Goal: Information Seeking & Learning: Learn about a topic

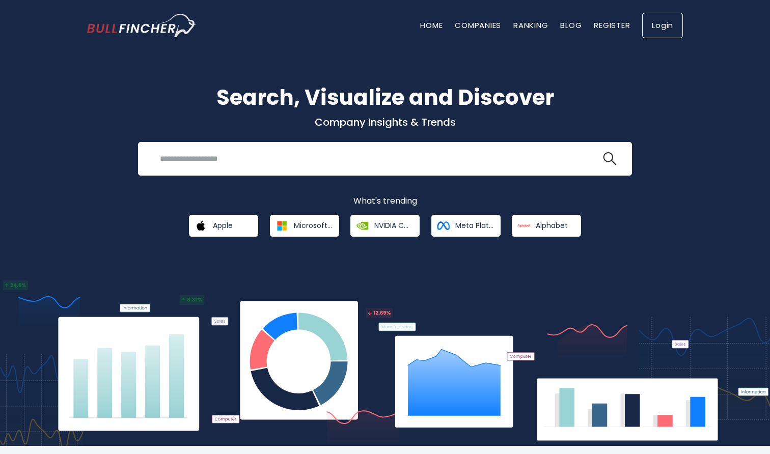
click at [659, 26] on link "Login" at bounding box center [662, 25] width 41 height 25
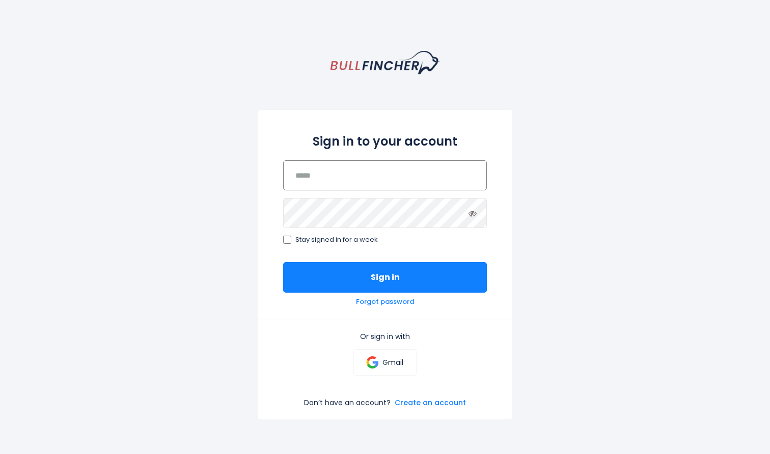
type input "**********"
click at [385, 277] on button "Sign in" at bounding box center [385, 277] width 204 height 31
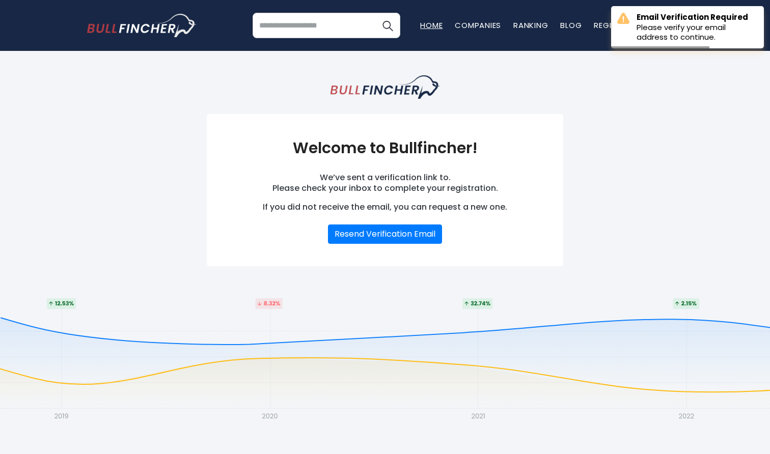
click at [430, 22] on link "Home" at bounding box center [431, 25] width 22 height 11
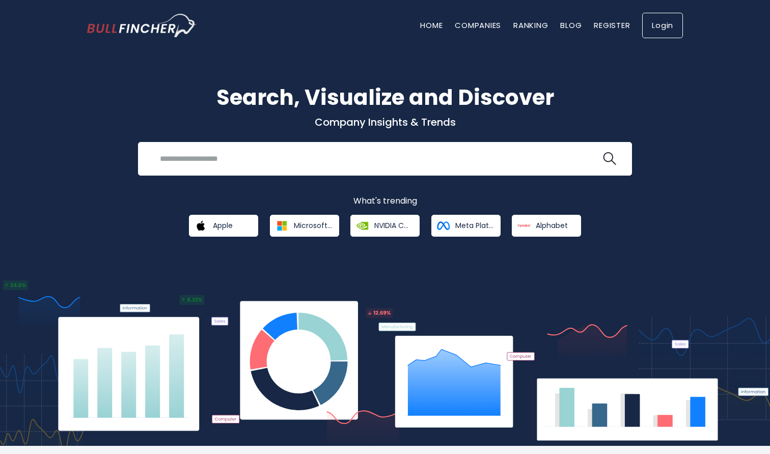
click at [655, 35] on link "Login" at bounding box center [662, 25] width 41 height 25
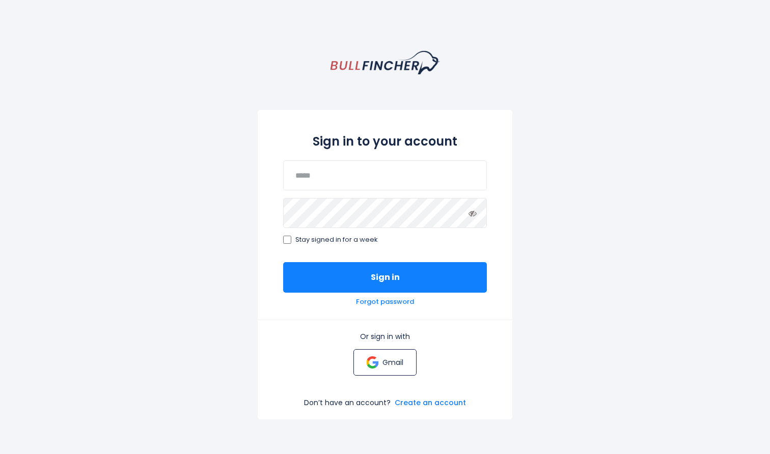
click at [374, 369] on link "Gmail" at bounding box center [384, 362] width 63 height 26
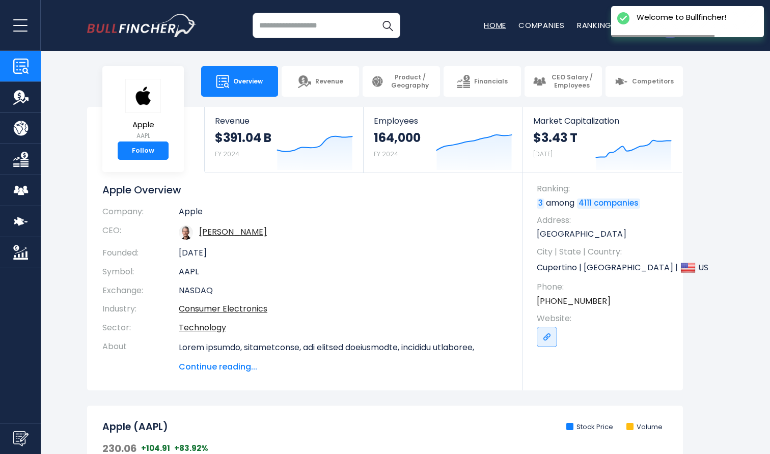
click at [492, 24] on link "Home" at bounding box center [494, 25] width 22 height 11
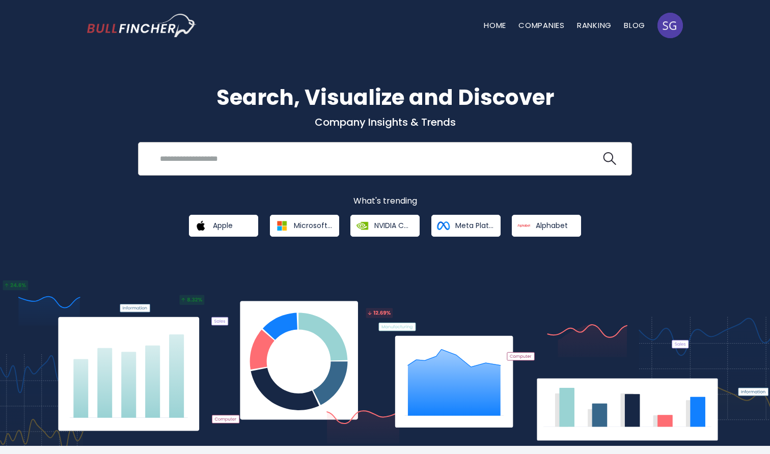
click at [192, 156] on input "search" at bounding box center [377, 158] width 447 height 19
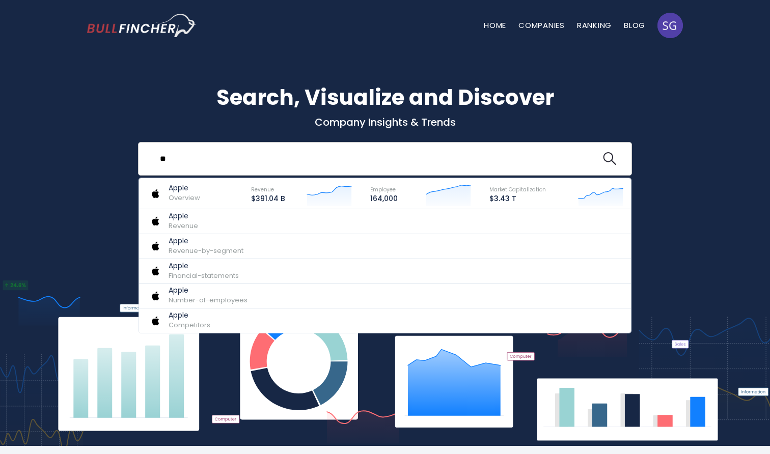
type input "*"
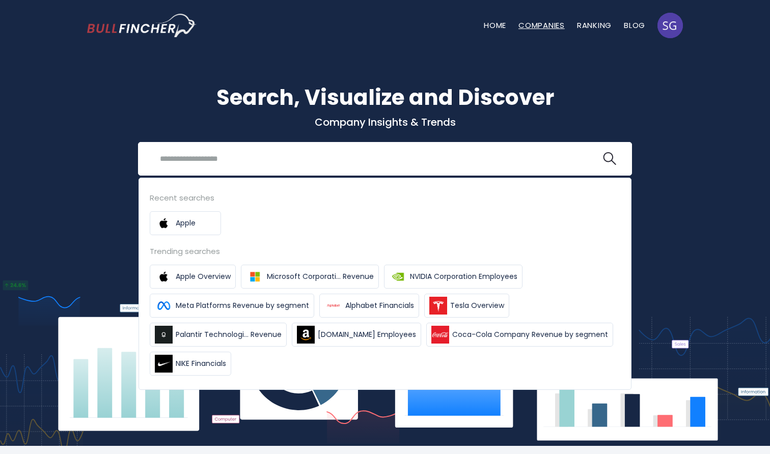
click at [540, 23] on link "Companies" at bounding box center [541, 25] width 46 height 11
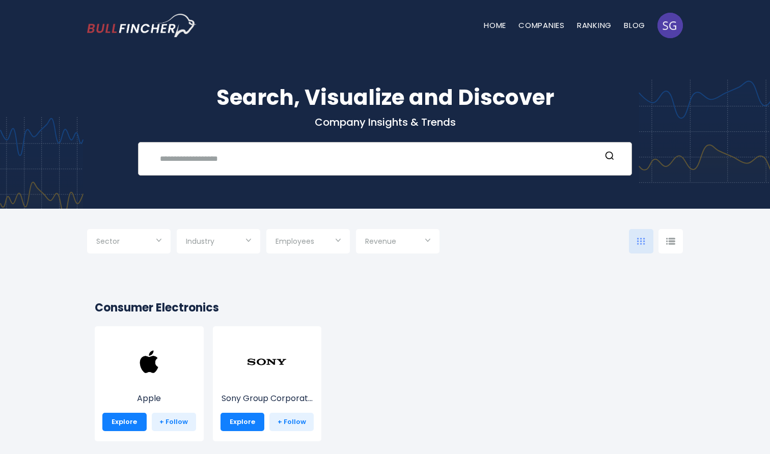
click at [218, 164] on input "text" at bounding box center [377, 158] width 447 height 19
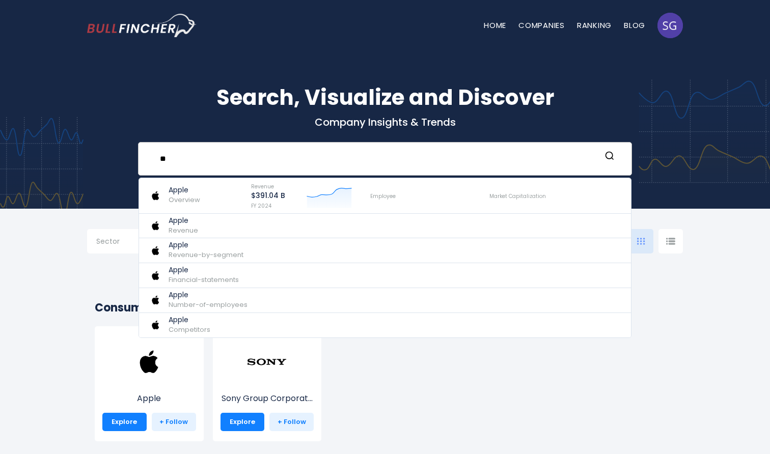
type input "*"
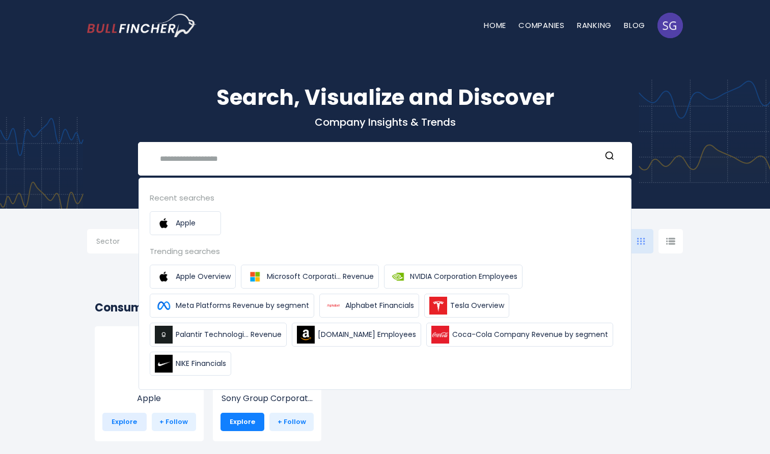
click at [124, 426] on link "Explore" at bounding box center [124, 422] width 44 height 18
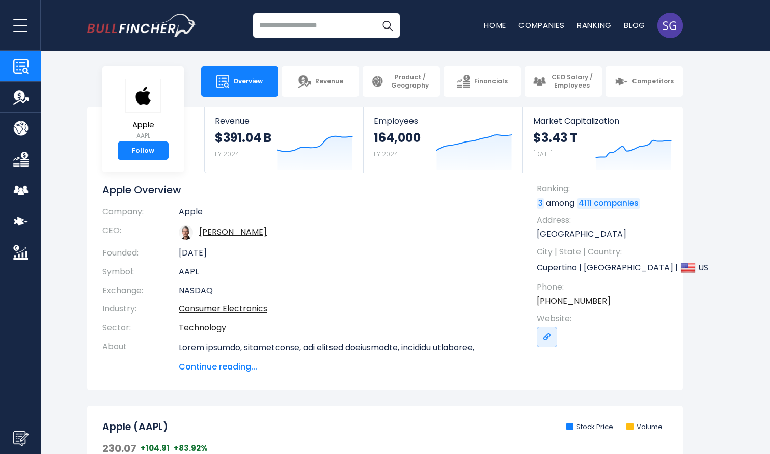
click at [299, 23] on input "search" at bounding box center [326, 25] width 148 height 25
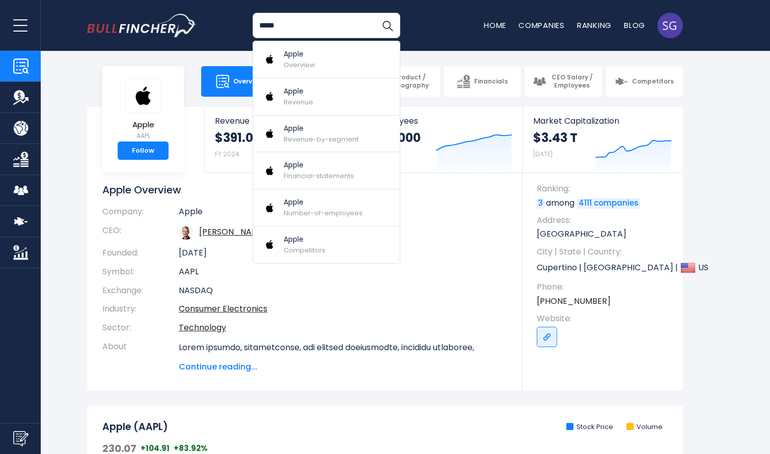
type input "*****"
click at [55, 311] on section "Apple AAPL Follow Revenue $391.04 B FY 2024 Created with Highcharts 12.1.2 Empl…" at bounding box center [385, 248] width 770 height 283
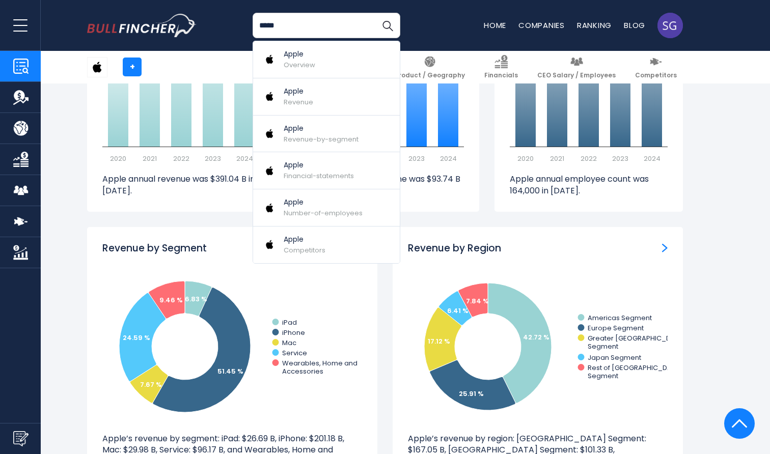
scroll to position [836, 0]
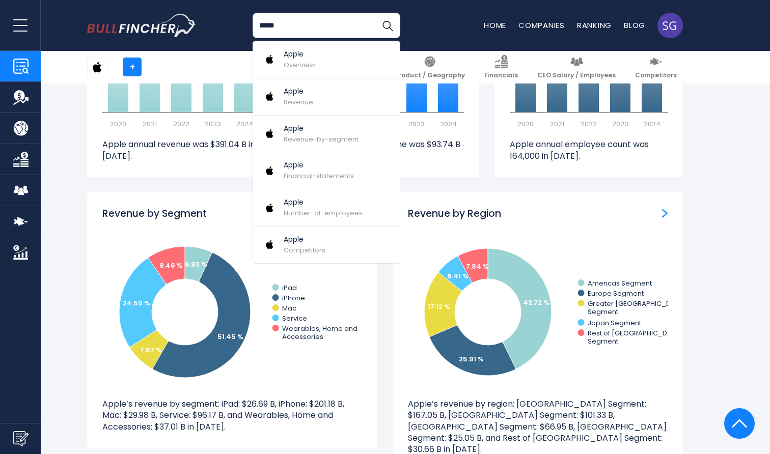
click at [295, 28] on input "*****" at bounding box center [326, 25] width 148 height 25
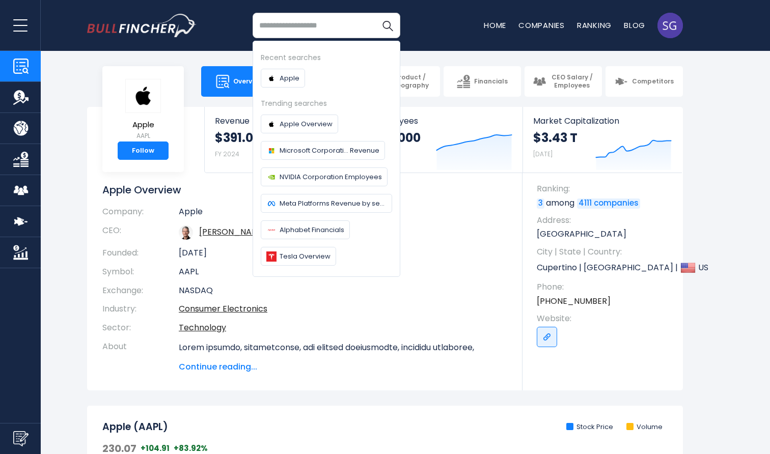
scroll to position [0, 0]
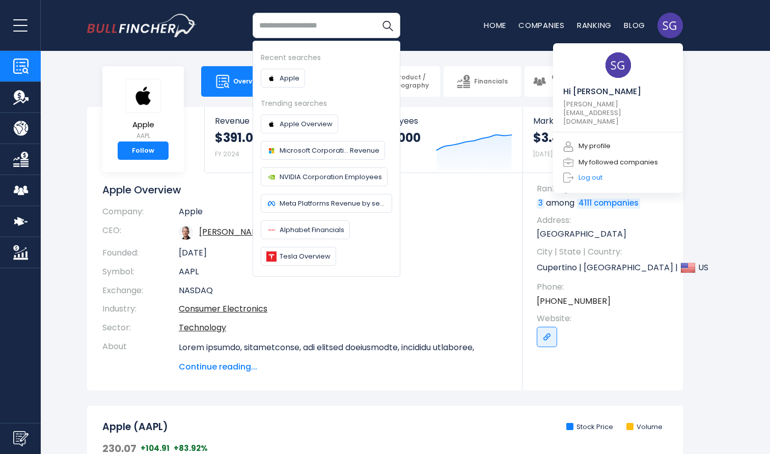
click at [589, 173] on link "Log out" at bounding box center [582, 178] width 39 height 10
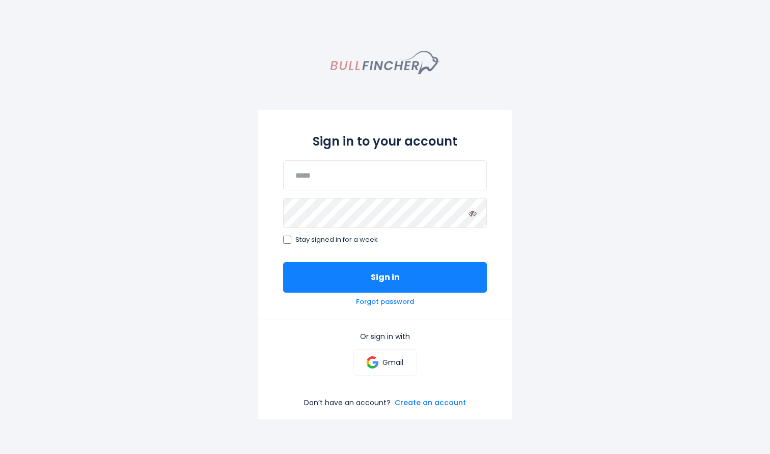
click at [376, 67] on img "homepage" at bounding box center [384, 62] width 109 height 23
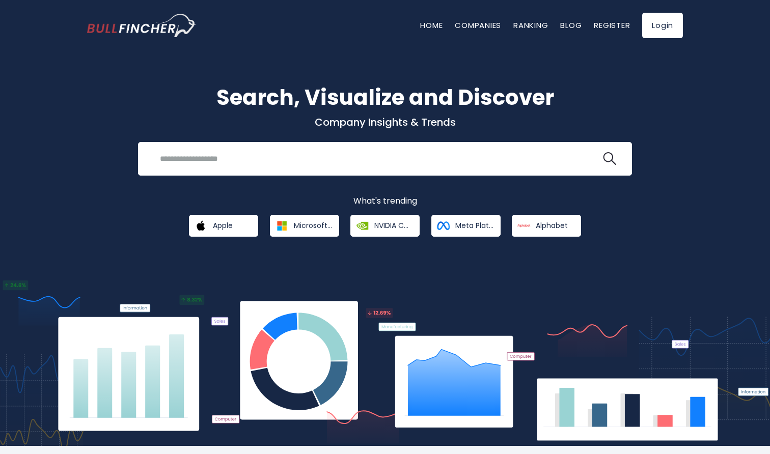
click at [318, 97] on h1 "Search, Visualize and Discover" at bounding box center [384, 97] width 595 height 32
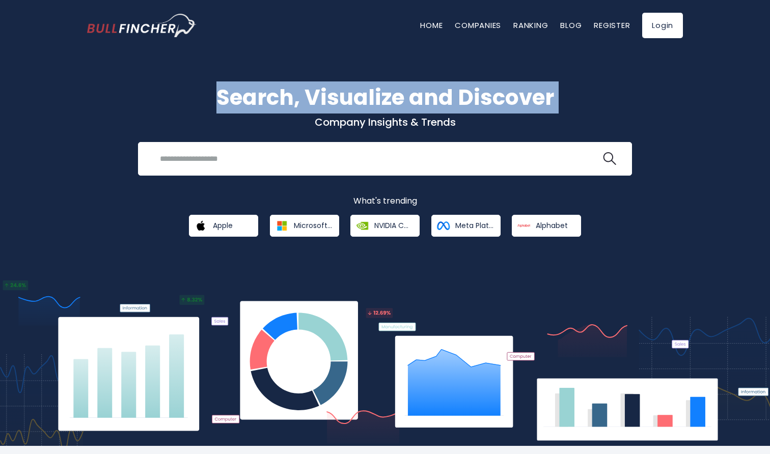
click at [335, 124] on p "Company Insights & Trends" at bounding box center [384, 122] width 595 height 13
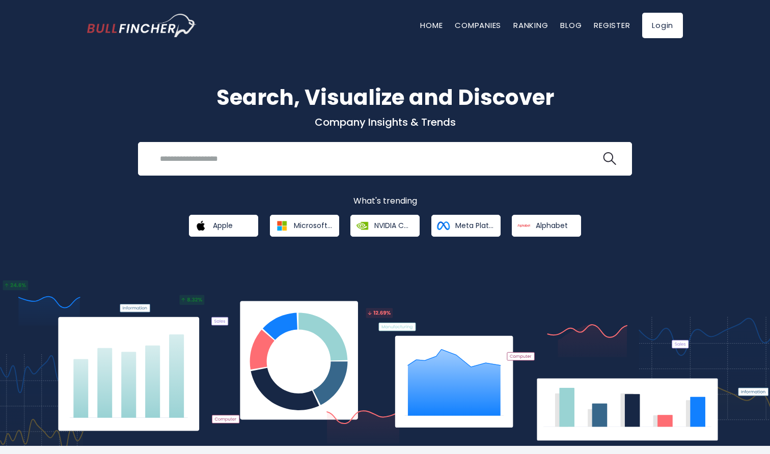
click at [335, 124] on p "Company Insights & Trends" at bounding box center [384, 122] width 595 height 13
click at [103, 184] on div "Search, Visualize and Discover Company Insights & Trends Recent searches Apple …" at bounding box center [384, 158] width 611 height 155
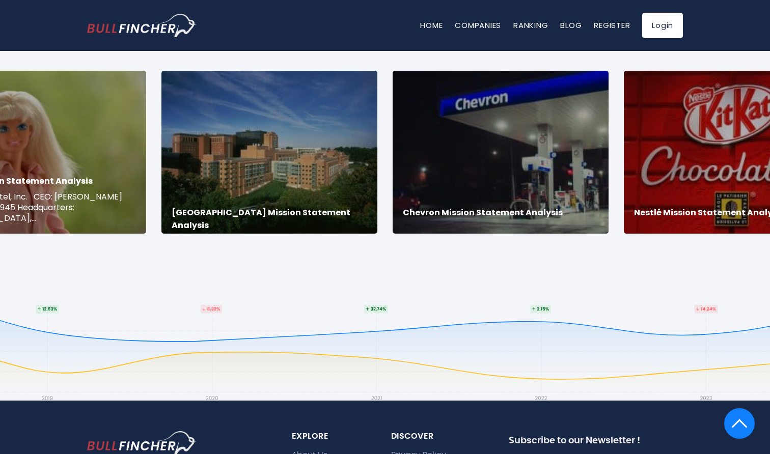
scroll to position [1969, 0]
